Goal: Information Seeking & Learning: Check status

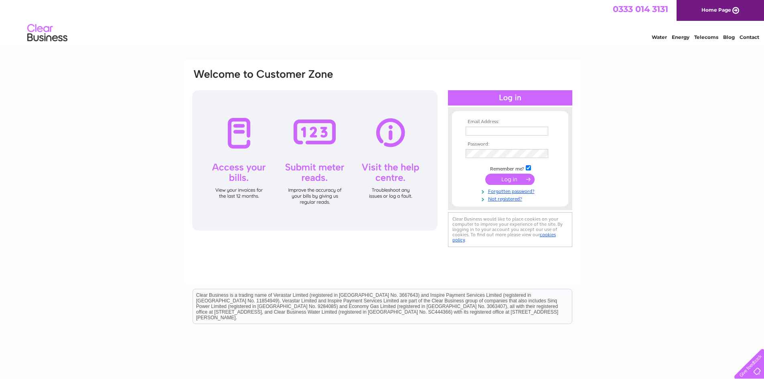
type input "adewale.anigilaje@nhs.net"
click at [519, 177] on input "submit" at bounding box center [509, 179] width 49 height 11
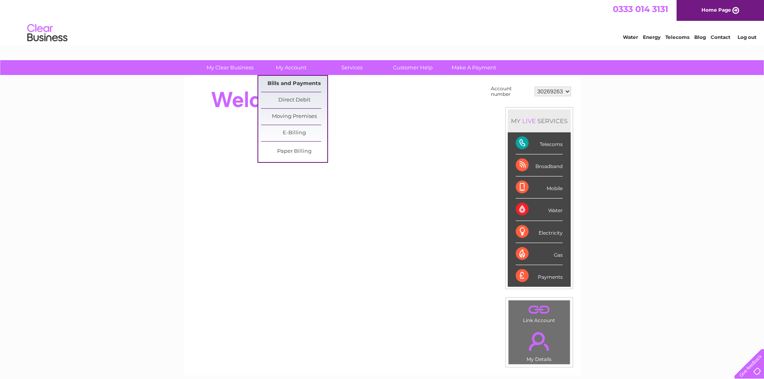
click at [294, 84] on link "Bills and Payments" at bounding box center [294, 84] width 66 height 16
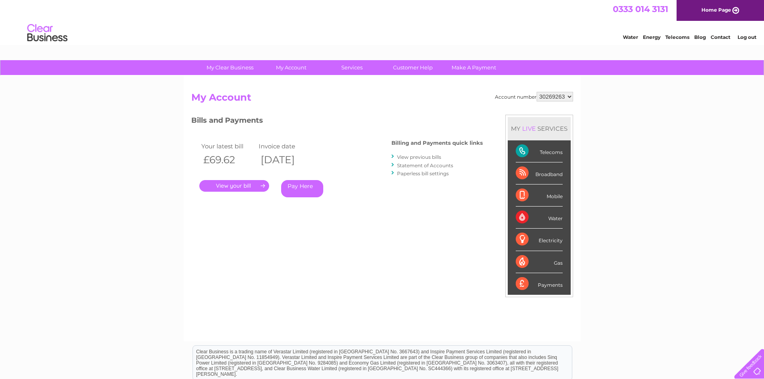
click at [423, 155] on link "View previous bills" at bounding box center [419, 157] width 44 height 6
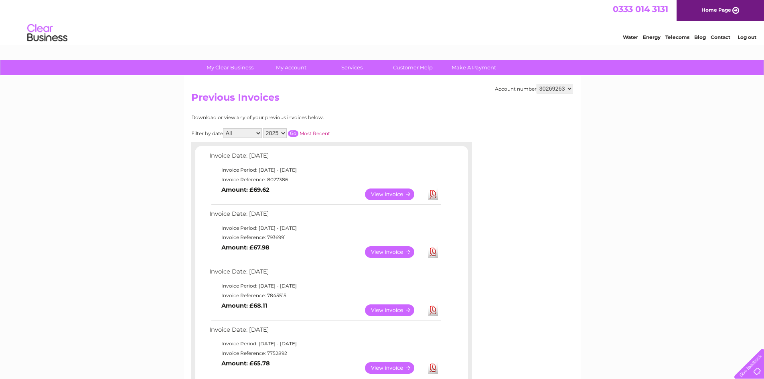
click at [566, 90] on select "30269263" at bounding box center [554, 89] width 36 height 10
click at [391, 192] on link "View" at bounding box center [394, 194] width 59 height 12
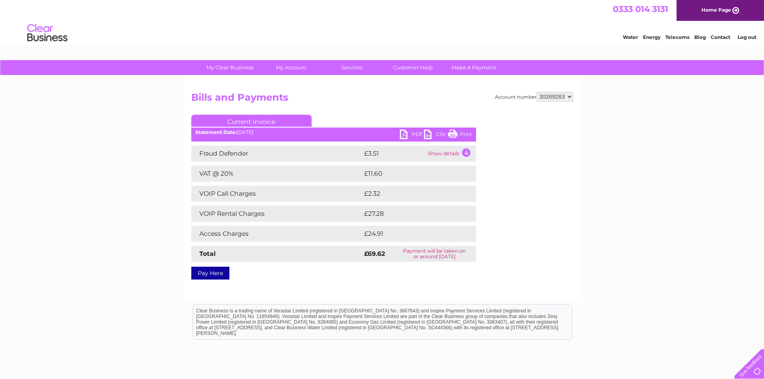
click at [752, 36] on link "Log out" at bounding box center [746, 37] width 19 height 6
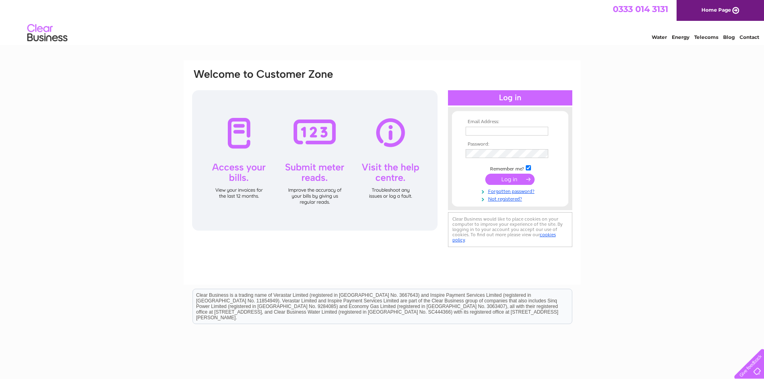
type input "[EMAIL_ADDRESS][DOMAIN_NAME]"
click at [506, 180] on input "submit" at bounding box center [509, 179] width 49 height 11
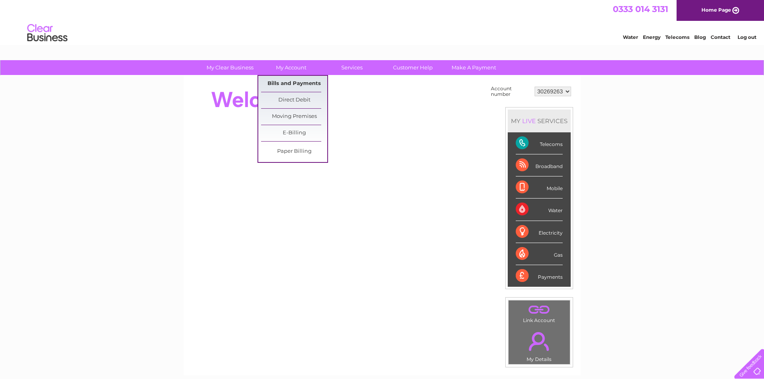
click at [293, 83] on link "Bills and Payments" at bounding box center [294, 84] width 66 height 16
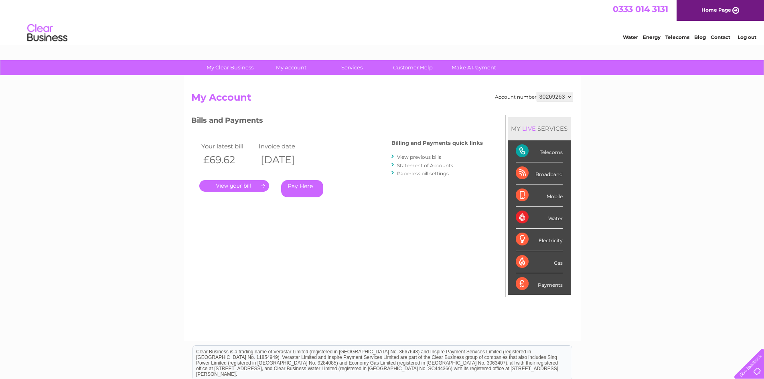
click at [242, 186] on link "." at bounding box center [234, 186] width 70 height 12
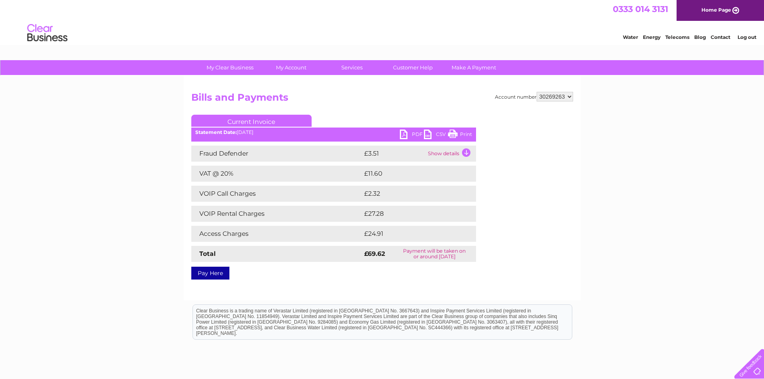
click at [755, 36] on link "Log out" at bounding box center [746, 37] width 19 height 6
